Goal: Task Accomplishment & Management: Manage account settings

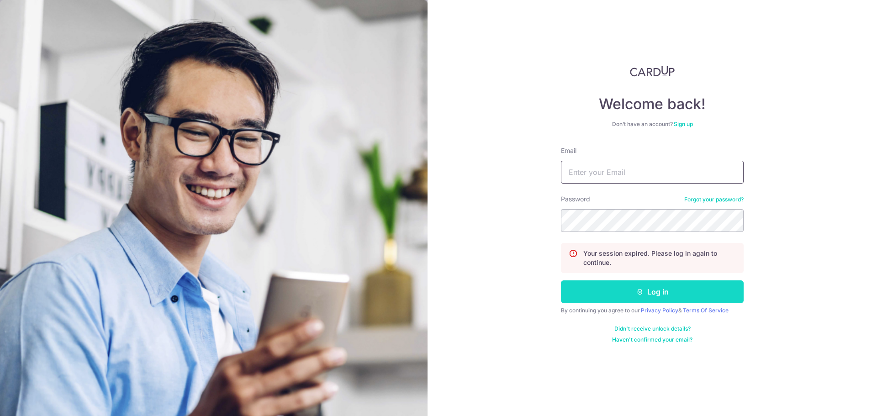
type input "[EMAIL_ADDRESS][DOMAIN_NAME]"
click at [694, 296] on button "Log in" at bounding box center [652, 291] width 183 height 23
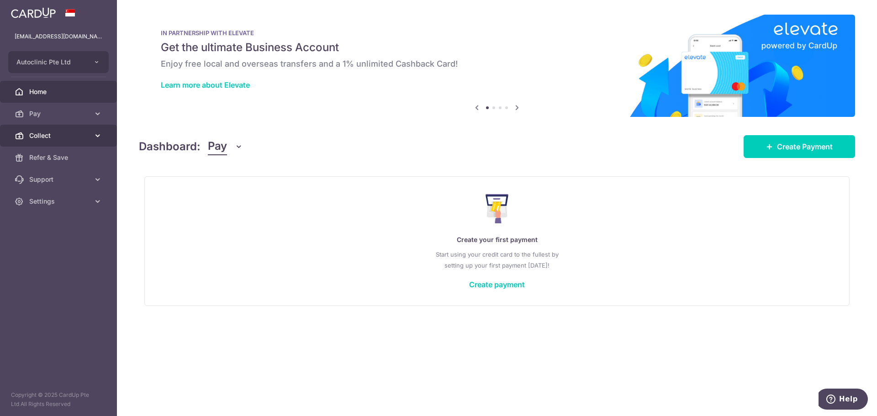
click at [68, 135] on div at bounding box center [442, 210] width 885 height 420
click at [42, 135] on span "Collect" at bounding box center [59, 135] width 60 height 9
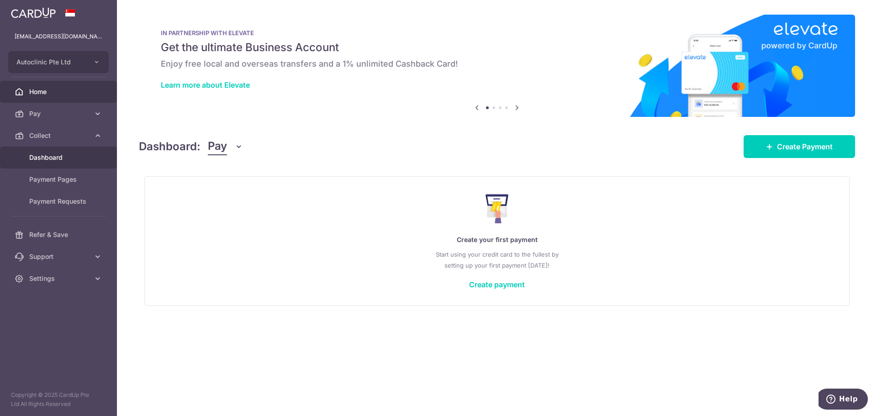
click at [72, 160] on span "Dashboard" at bounding box center [59, 157] width 60 height 9
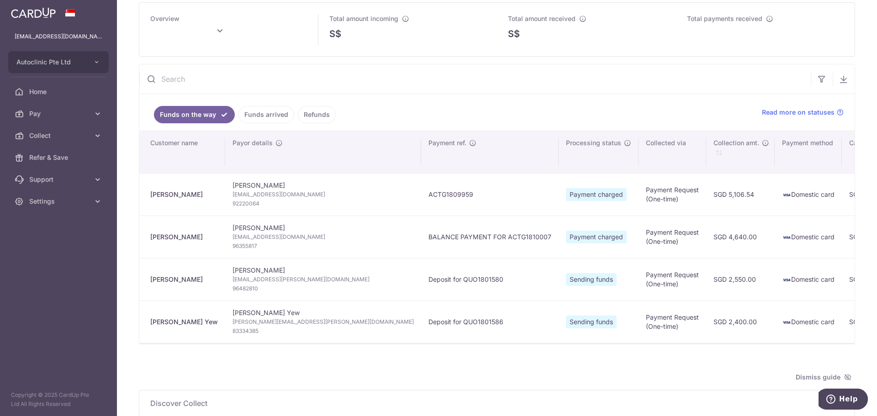
scroll to position [131, 0]
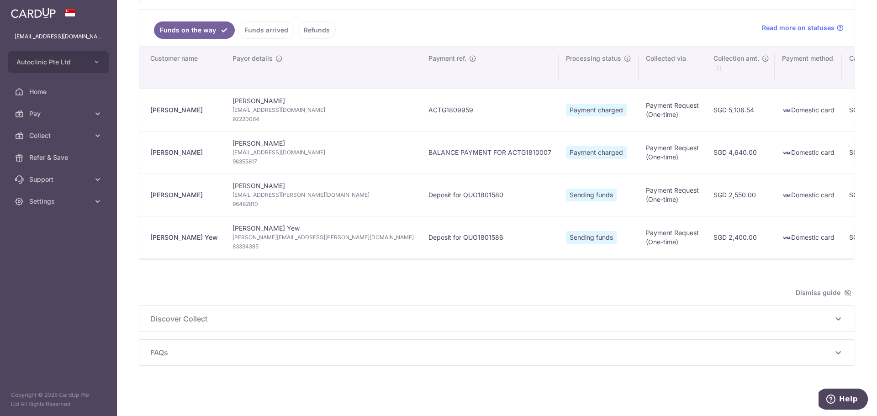
type input "[DATE]"
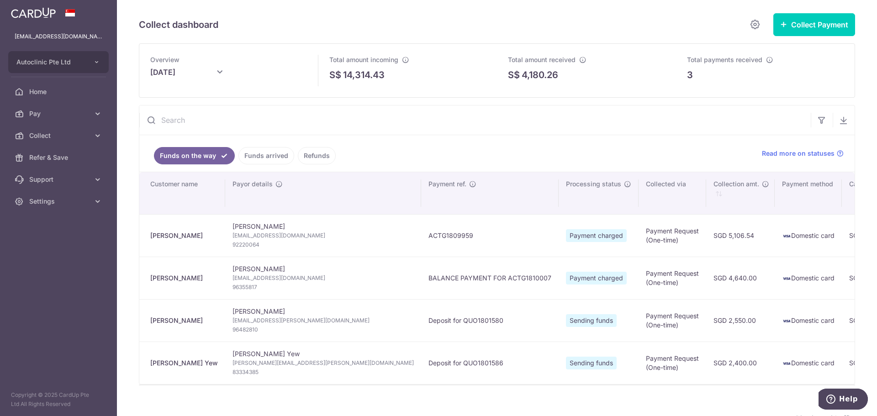
scroll to position [0, 0]
